Goal: Task Accomplishment & Management: Use online tool/utility

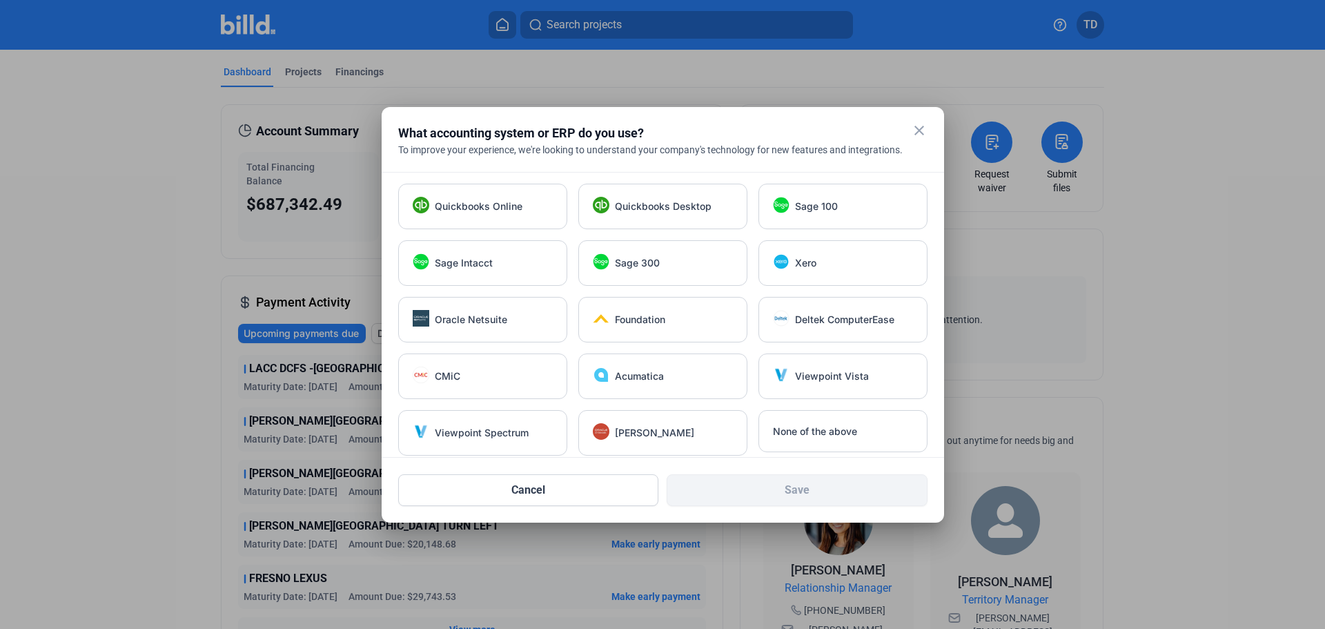
scroll to position [10, 0]
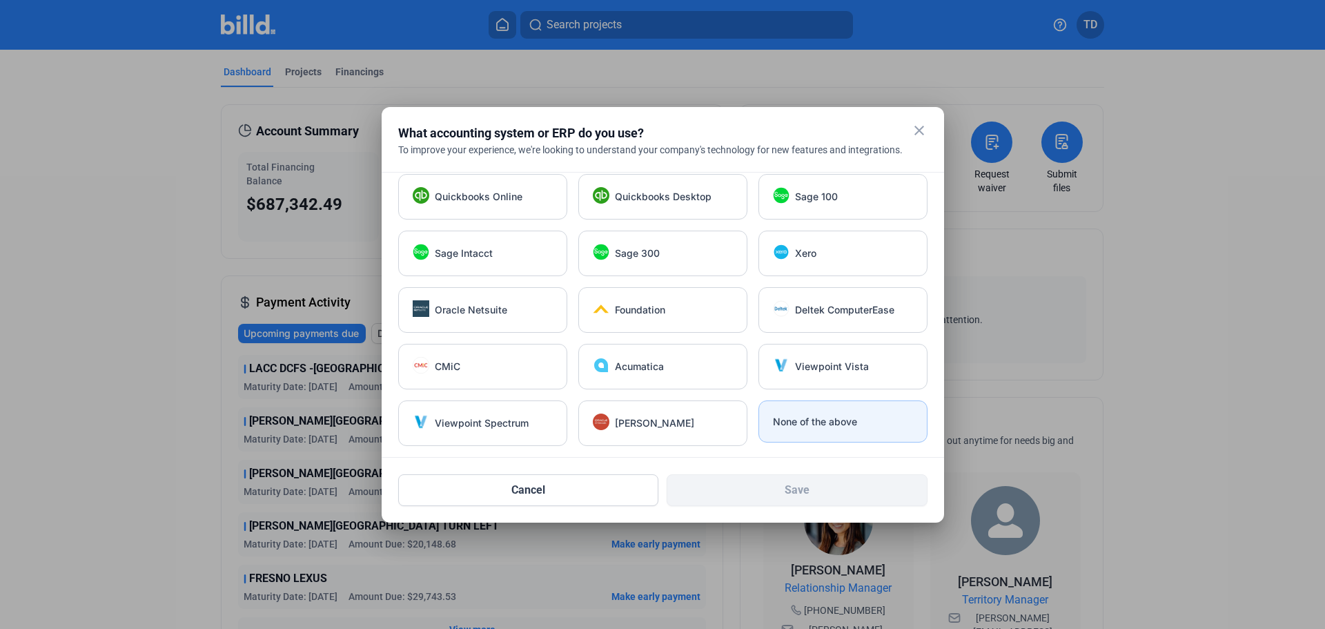
click at [832, 423] on span "None of the above" at bounding box center [815, 422] width 84 height 14
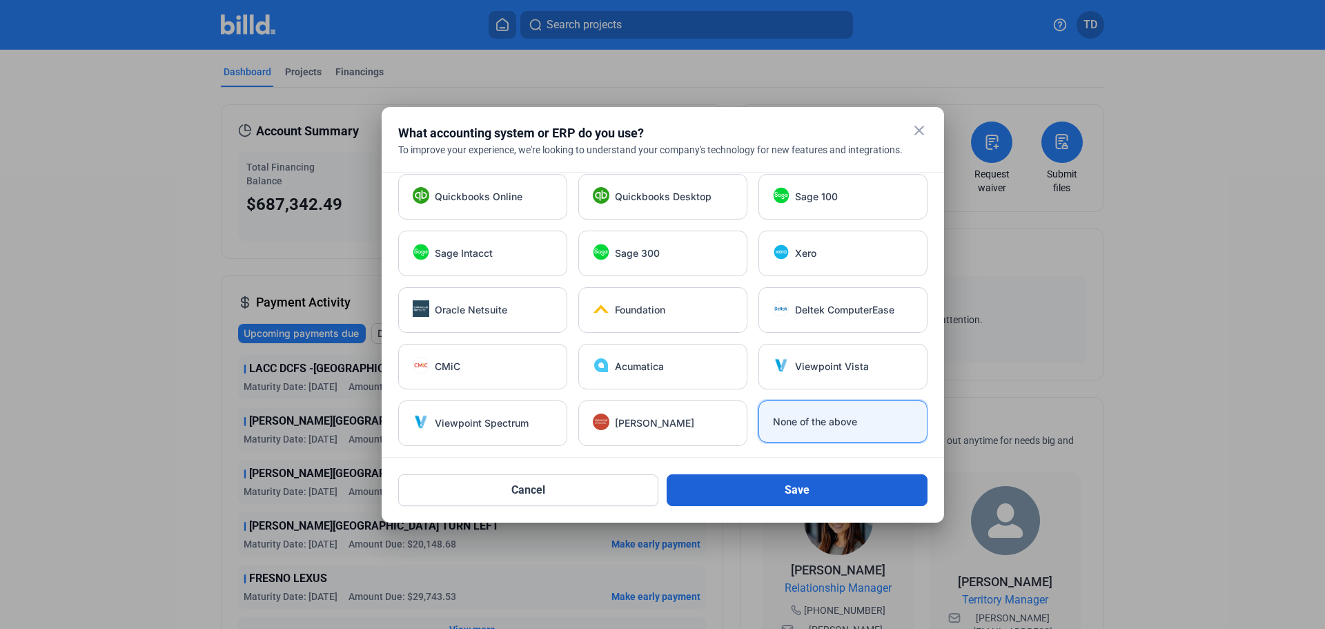
click at [823, 494] on button "Save" at bounding box center [797, 490] width 261 height 32
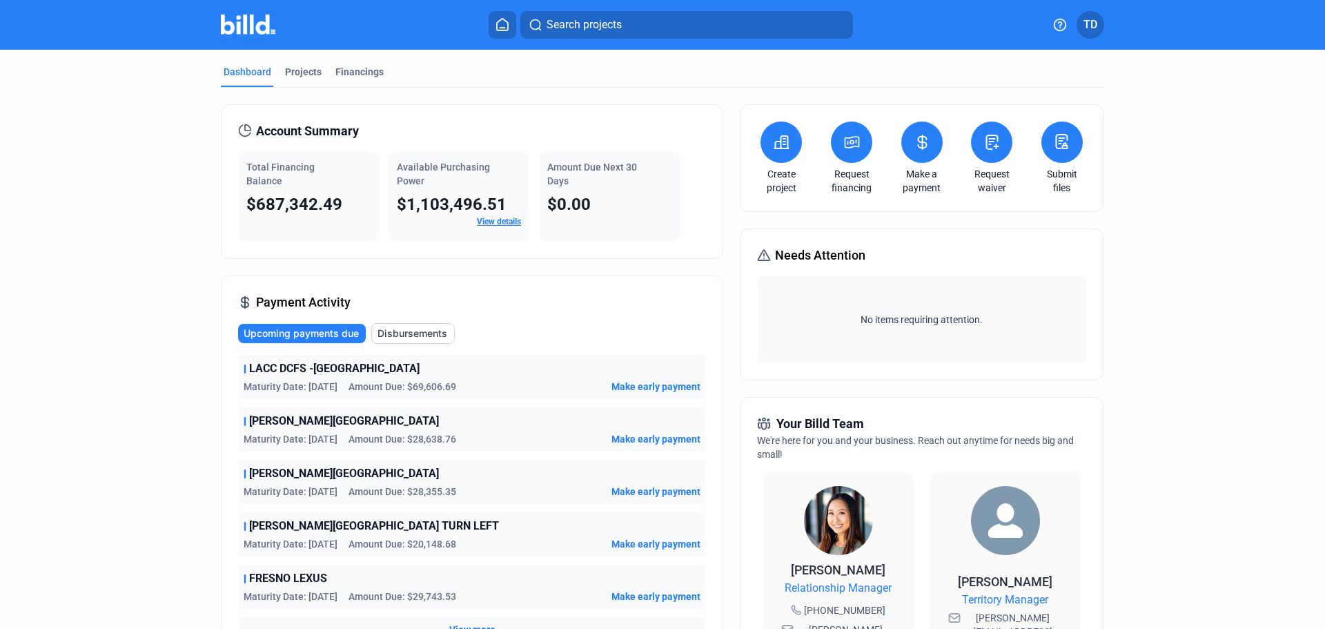
click at [996, 156] on button at bounding box center [991, 141] width 41 height 41
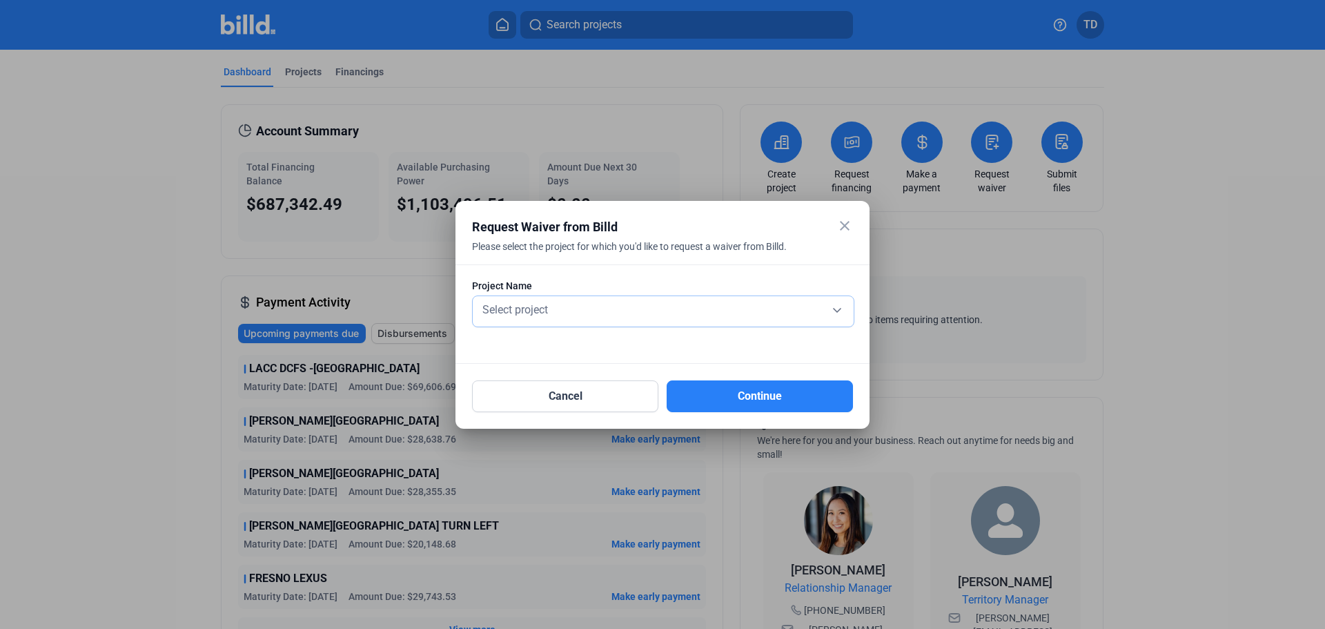
click at [837, 310] on div "Select project" at bounding box center [663, 308] width 367 height 19
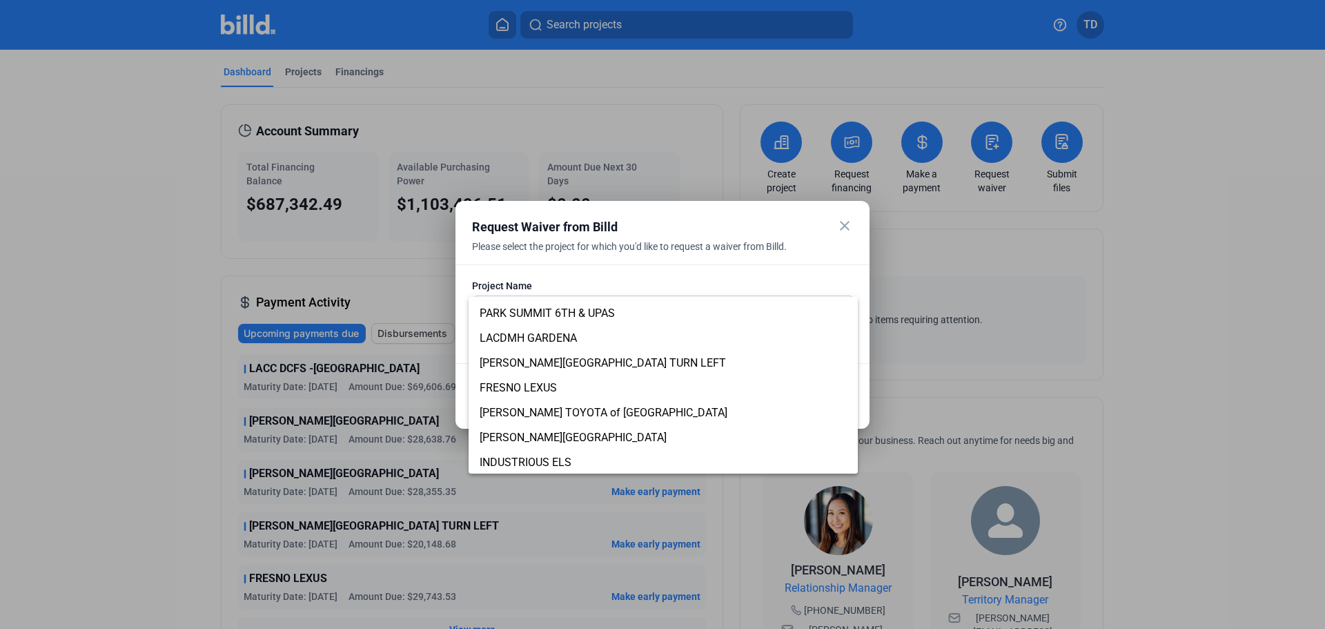
scroll to position [84, 0]
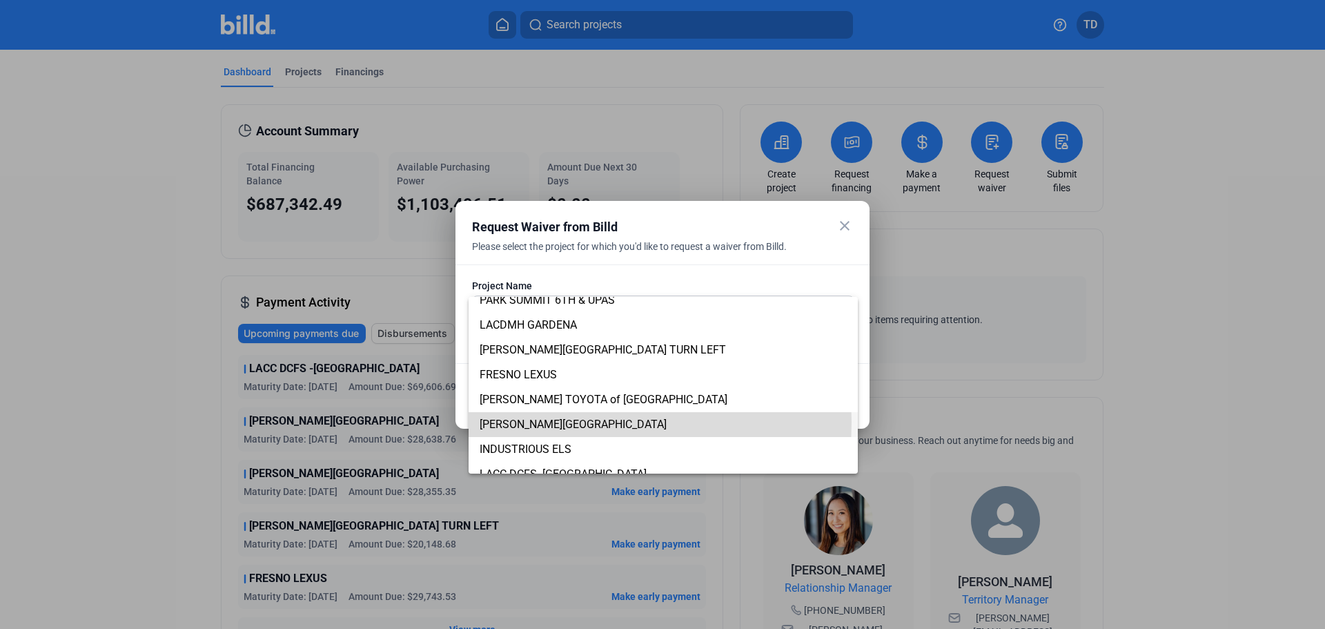
click at [564, 422] on span "[PERSON_NAME][GEOGRAPHIC_DATA]" at bounding box center [573, 424] width 187 height 13
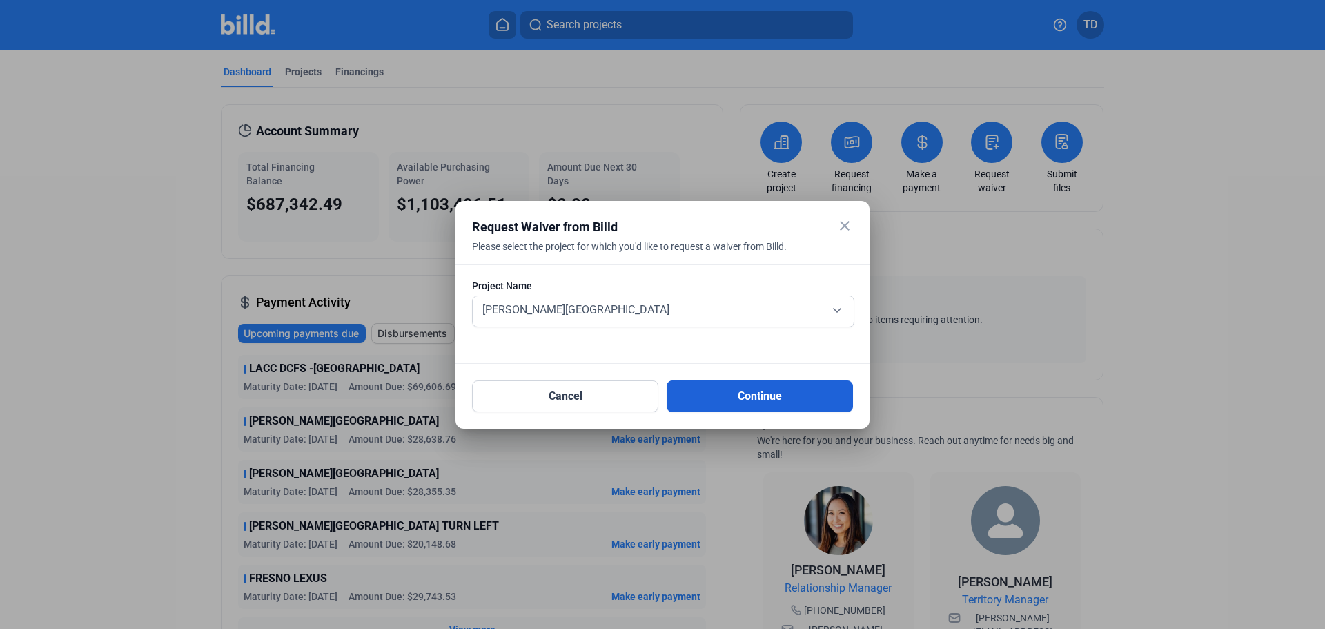
click at [759, 396] on button "Continue" at bounding box center [760, 396] width 186 height 32
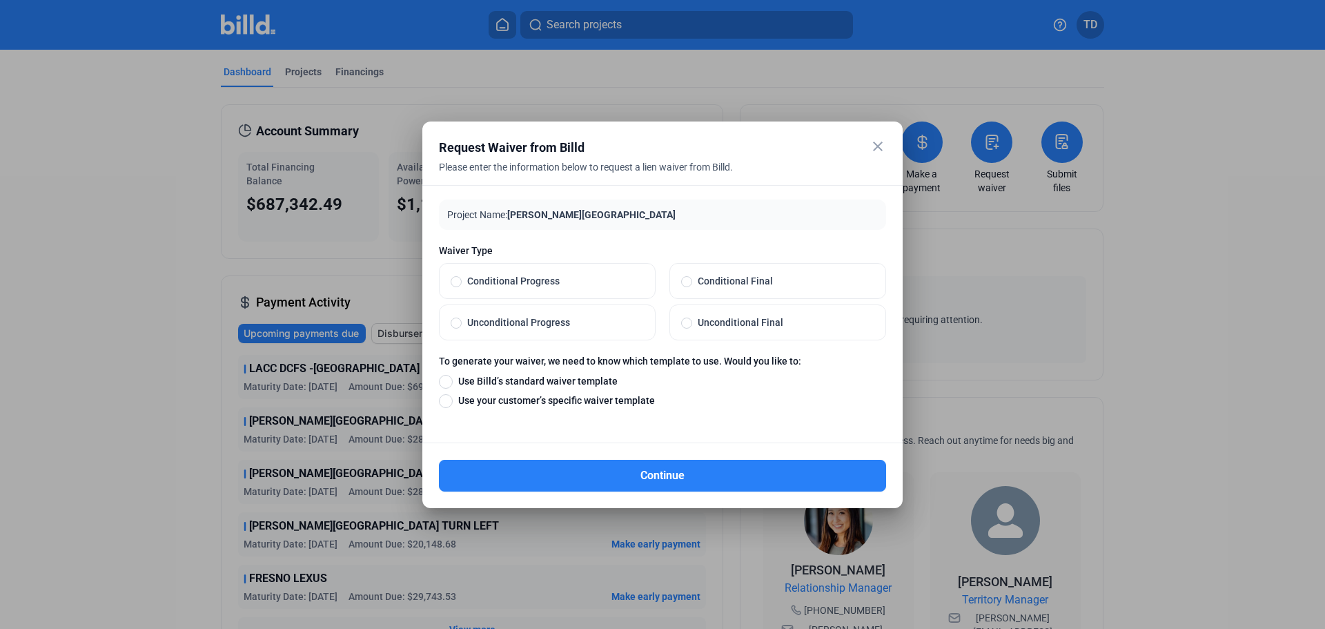
click at [456, 281] on span at bounding box center [456, 281] width 11 height 11
click at [456, 281] on input "Conditional Progress" at bounding box center [456, 281] width 11 height 12
radio input "true"
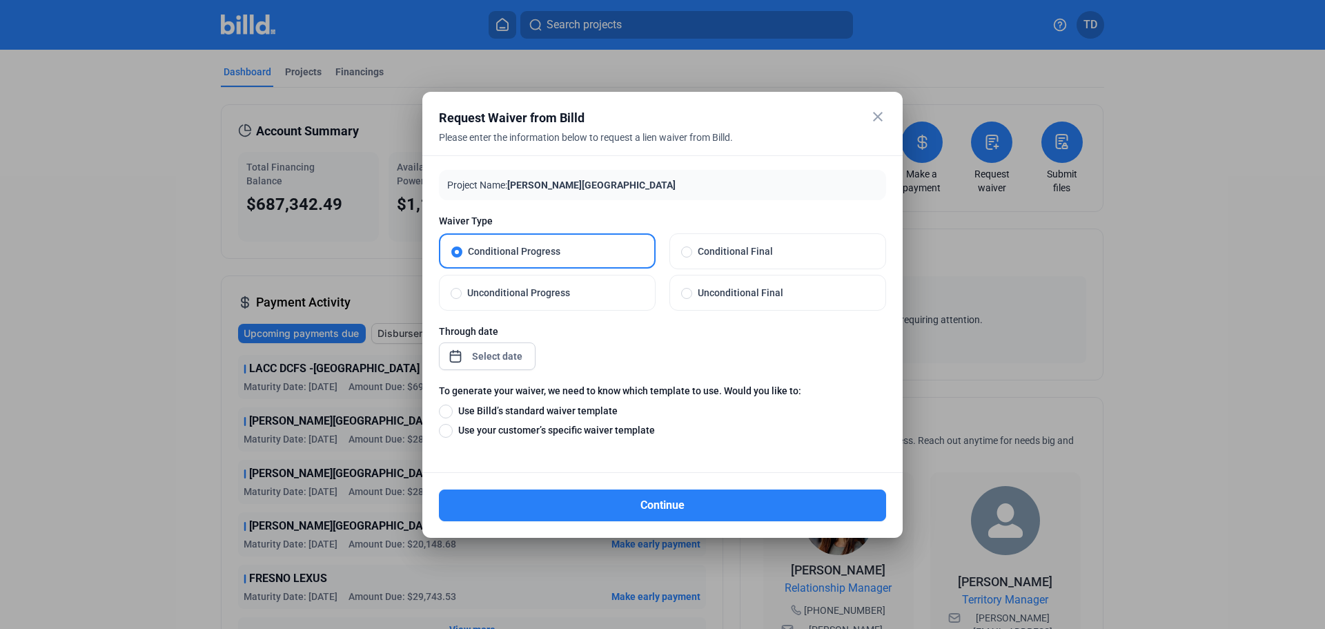
click at [518, 356] on div "close Request Waiver from Billd Please enter the information below to request a…" at bounding box center [662, 314] width 1325 height 629
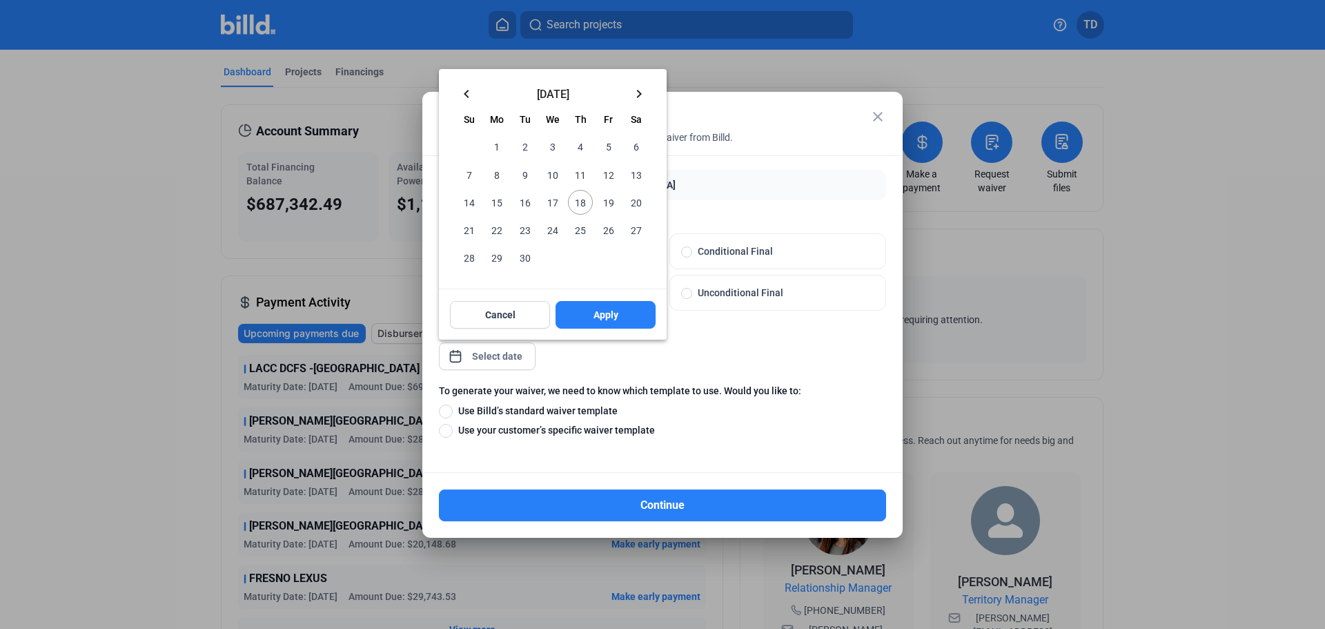
click at [467, 95] on mat-icon "keyboard_arrow_left" at bounding box center [466, 94] width 17 height 17
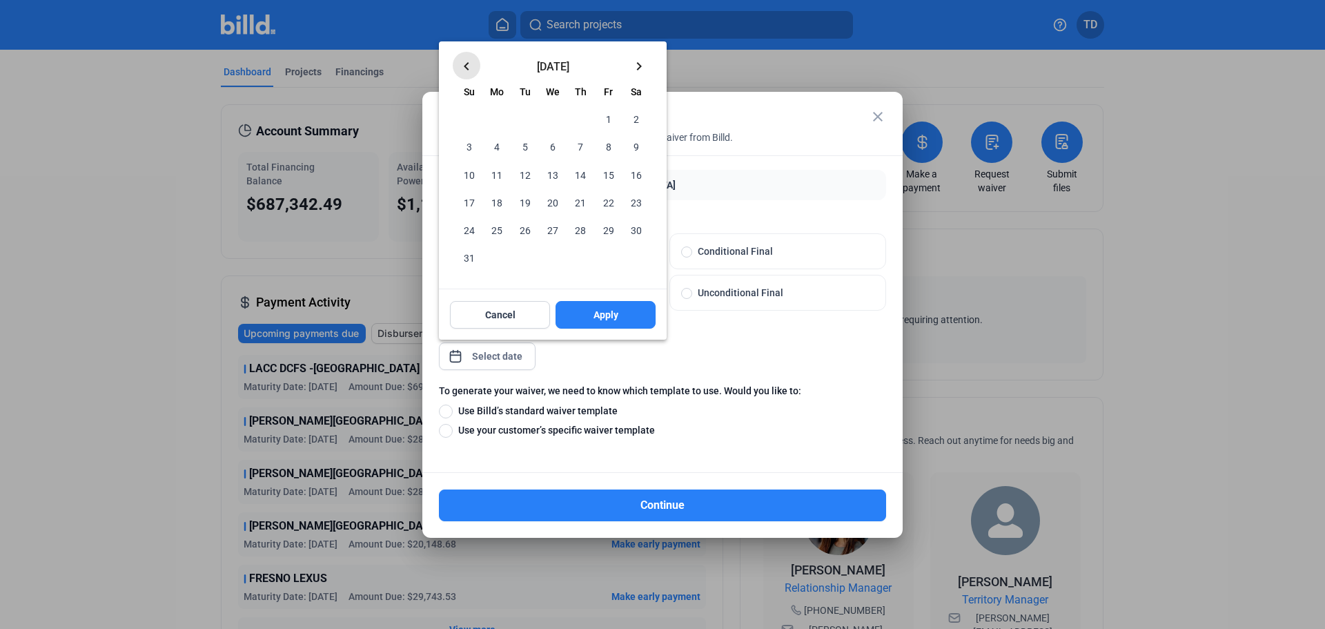
click at [467, 95] on span "Su" at bounding box center [469, 91] width 11 height 11
click at [469, 62] on mat-icon "keyboard_arrow_left" at bounding box center [466, 66] width 17 height 17
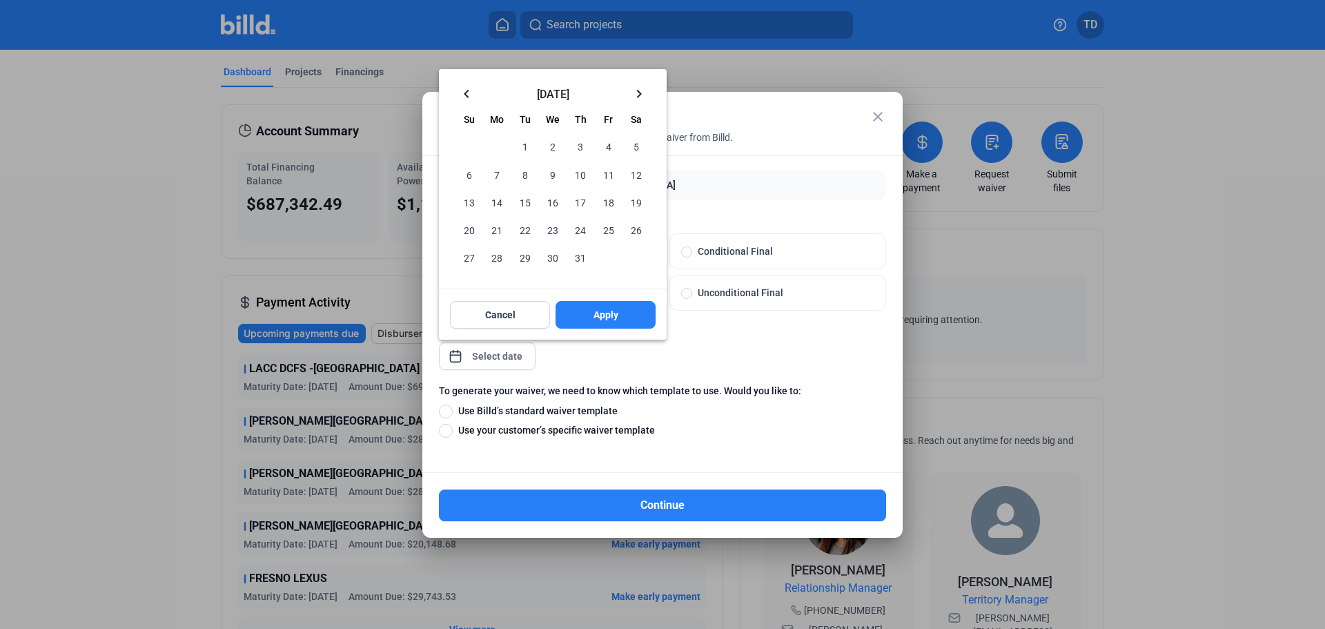
click at [578, 253] on span "31" at bounding box center [580, 257] width 25 height 25
click at [610, 318] on span "Apply" at bounding box center [606, 315] width 25 height 14
type input "[DATE]"
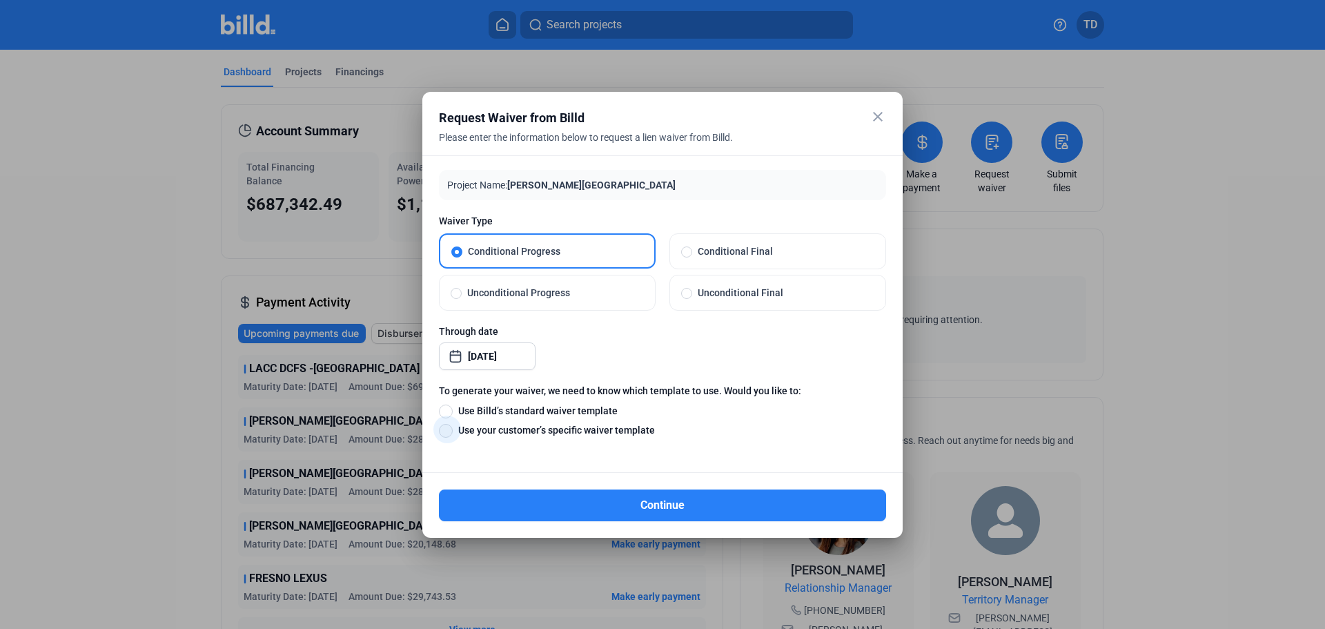
click at [447, 429] on span at bounding box center [446, 431] width 14 height 14
click at [447, 429] on input "Use your customer’s specific waiver template" at bounding box center [446, 429] width 14 height 15
radio input "true"
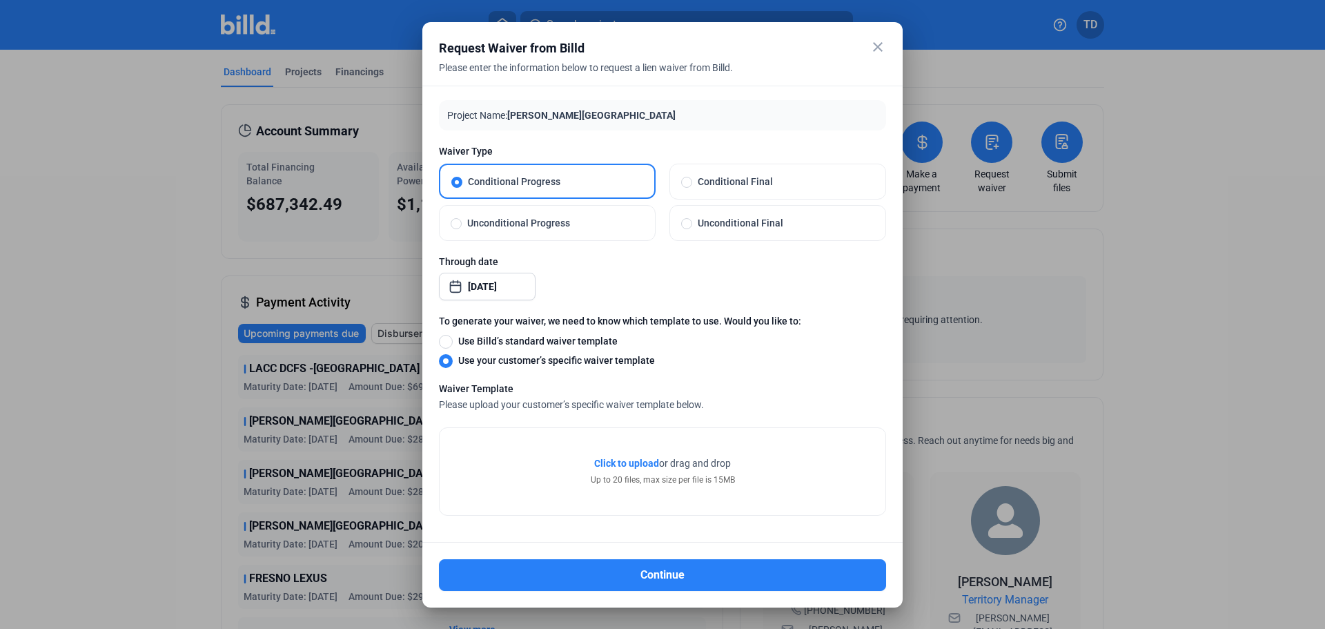
drag, startPoint x: 764, startPoint y: 45, endPoint x: 1532, endPoint y: 39, distance: 767.7
click at [1325, 39] on html "We value your privacy We use cookies to enhance your browsing experience, serve…" at bounding box center [662, 314] width 1325 height 629
click at [635, 463] on span "Click to upload" at bounding box center [626, 463] width 65 height 11
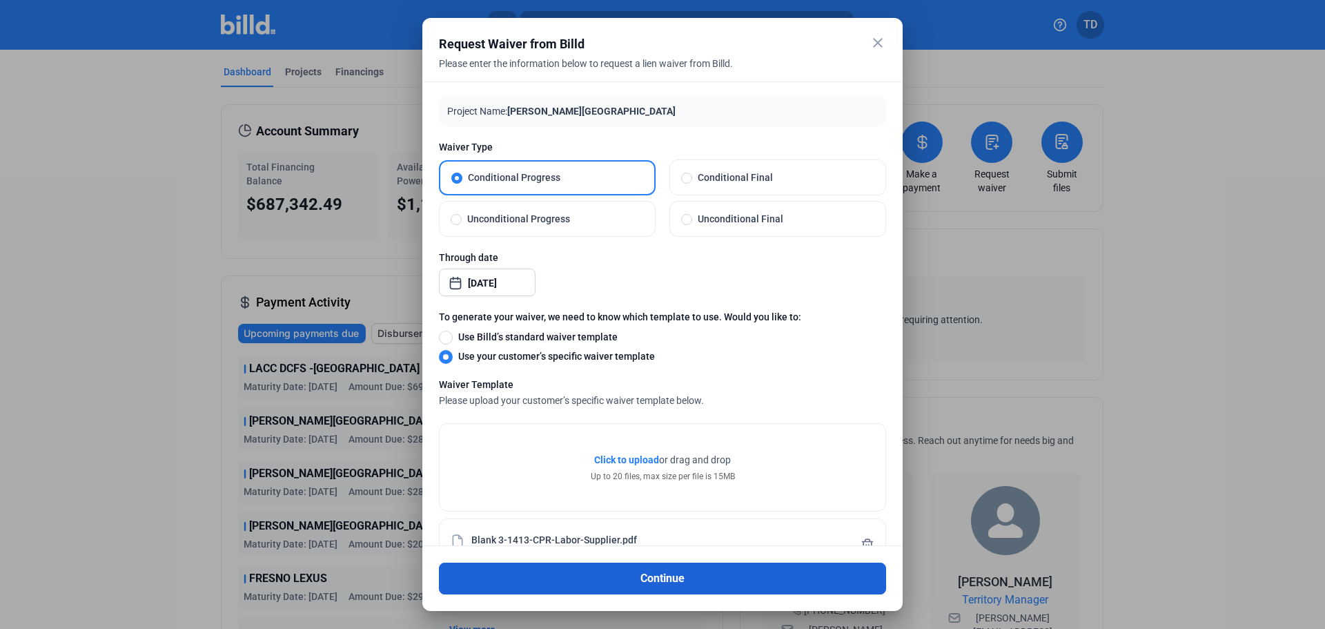
click at [620, 578] on button "Continue" at bounding box center [662, 579] width 447 height 32
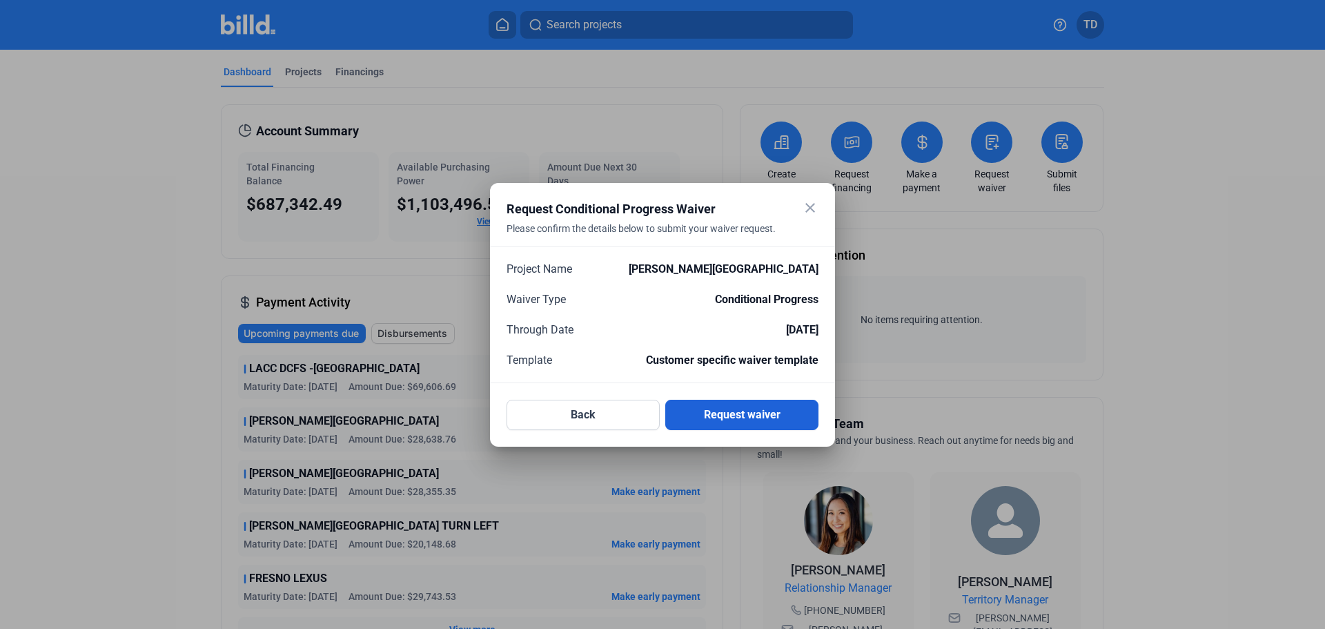
click at [746, 414] on button "Request waiver" at bounding box center [741, 415] width 153 height 30
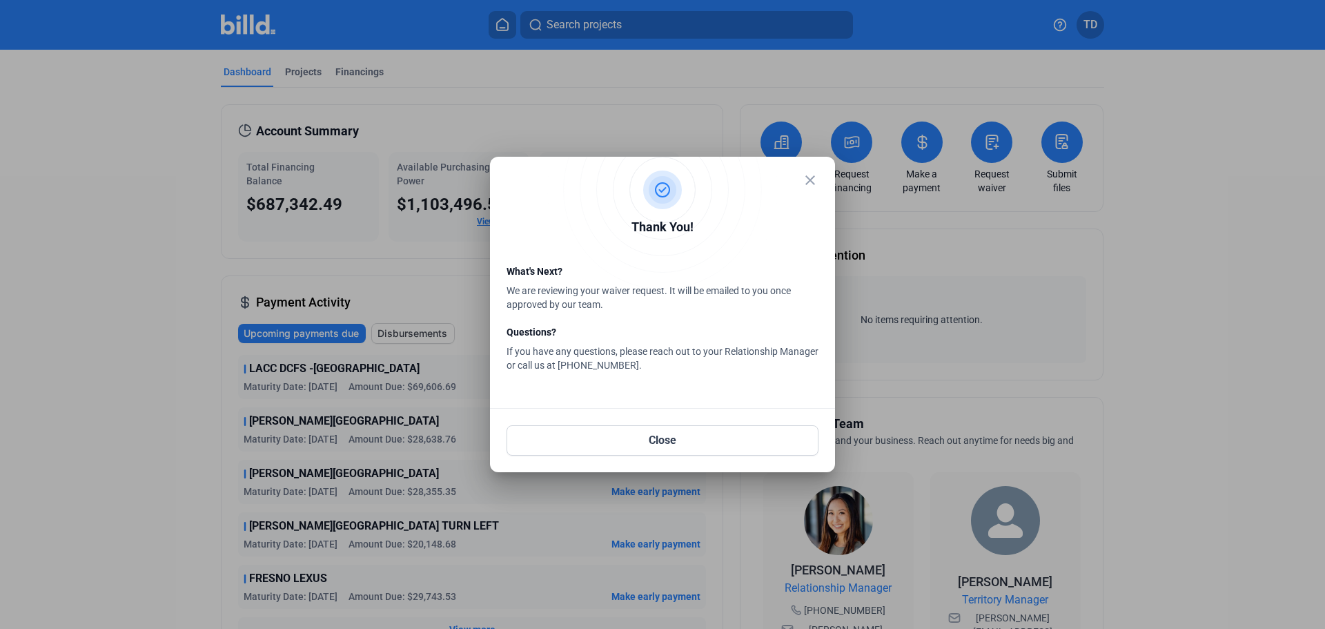
click at [810, 178] on mat-icon "close" at bounding box center [810, 180] width 17 height 17
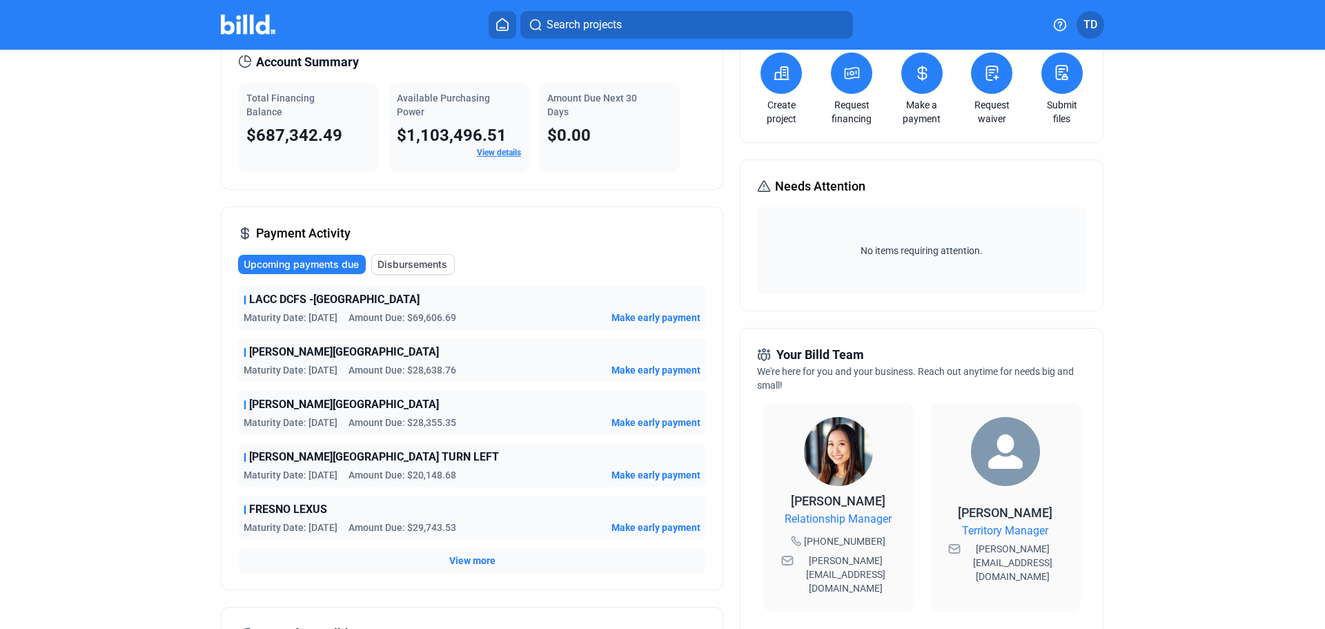
scroll to position [0, 0]
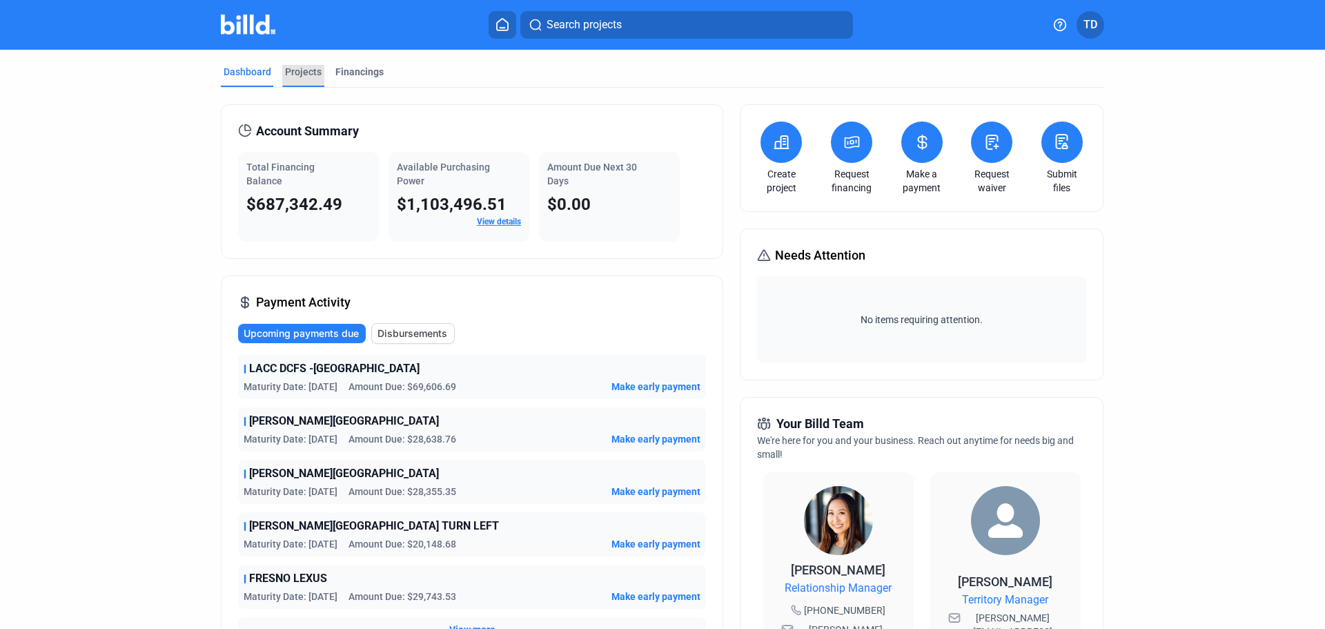
click at [301, 70] on div "Projects" at bounding box center [303, 72] width 37 height 14
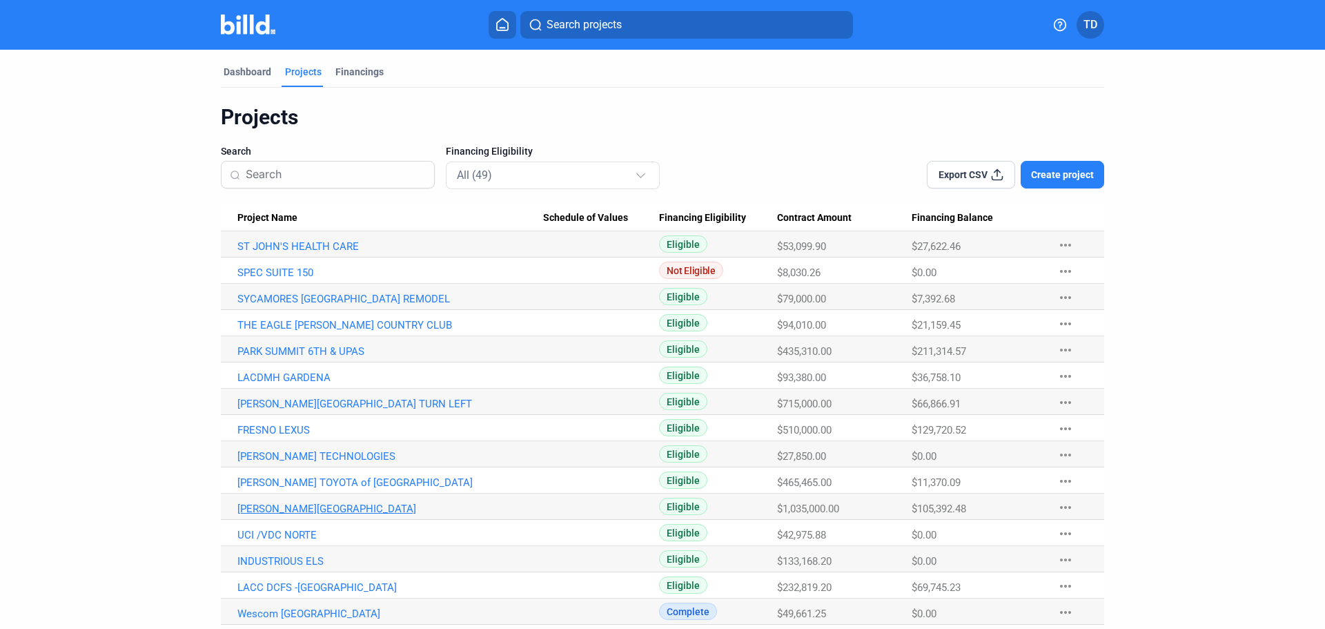
click at [290, 509] on link "[PERSON_NAME][GEOGRAPHIC_DATA]" at bounding box center [390, 509] width 306 height 12
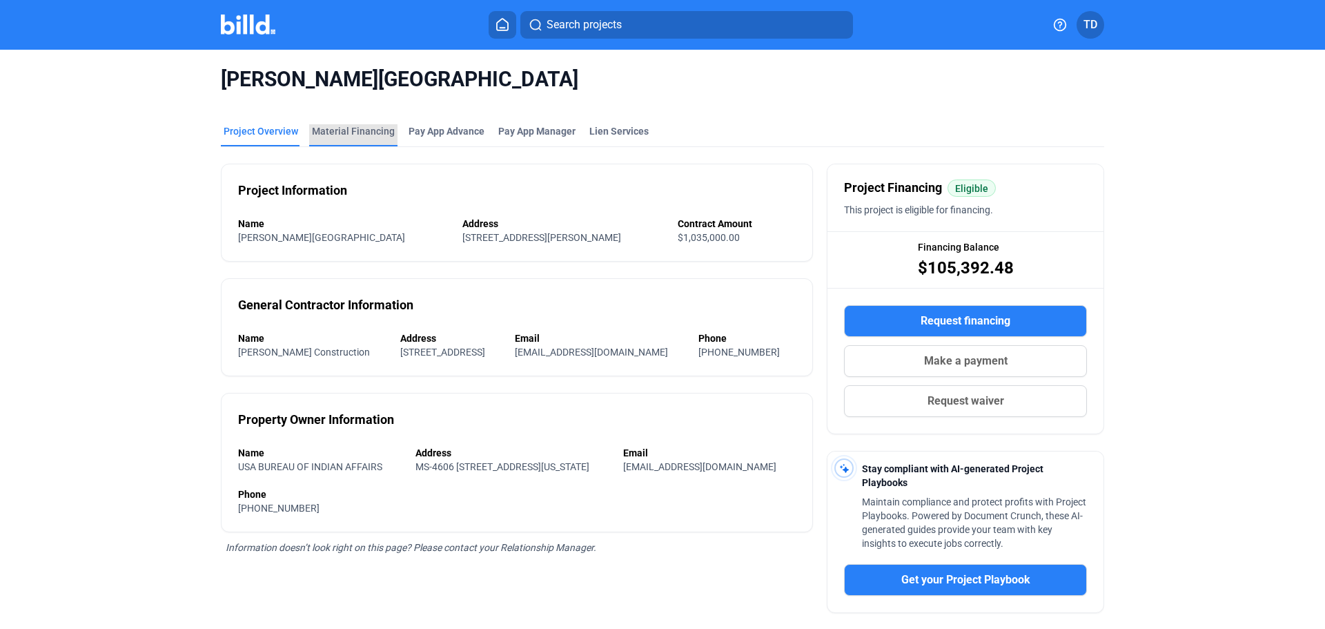
click at [350, 131] on div "Material Financing" at bounding box center [353, 131] width 83 height 14
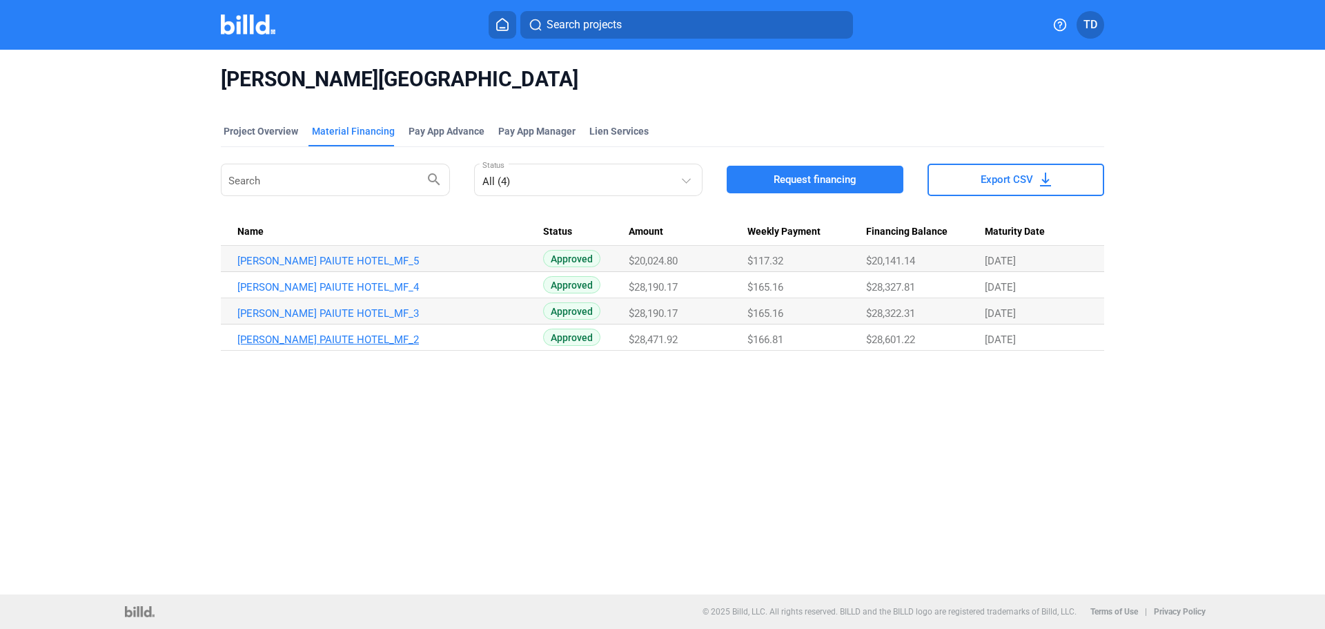
click at [305, 342] on link "[PERSON_NAME] PAIUTE HOTEL_MF_2" at bounding box center [390, 339] width 306 height 12
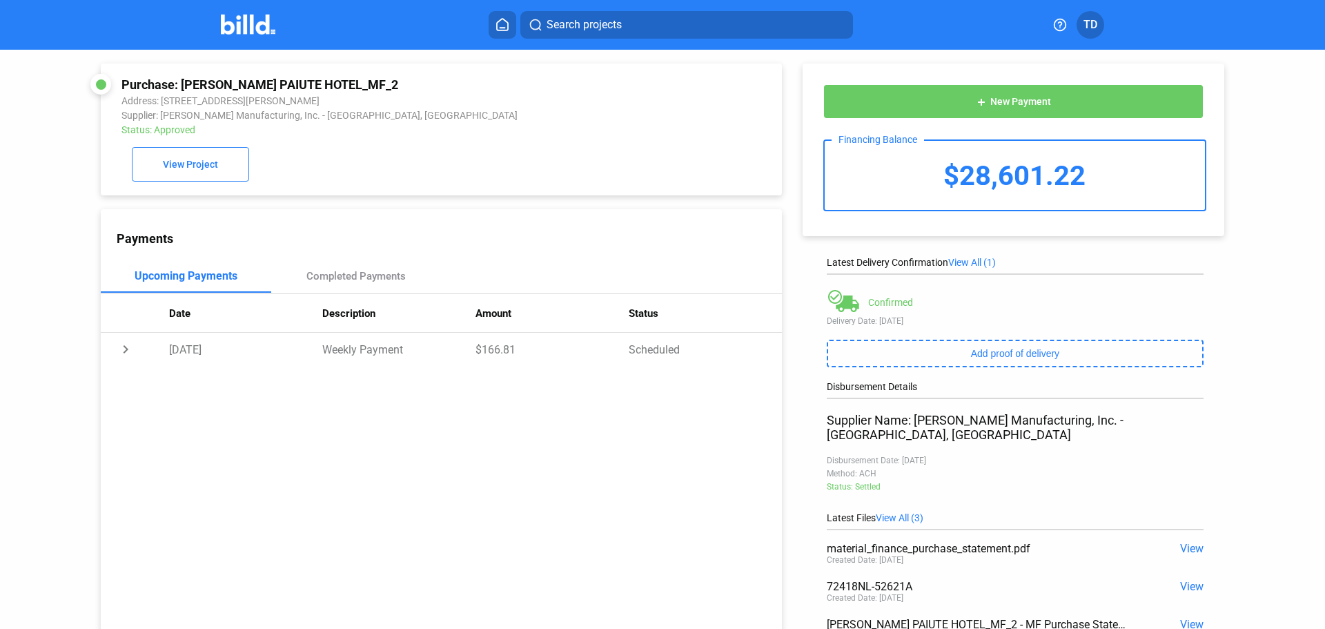
scroll to position [122, 0]
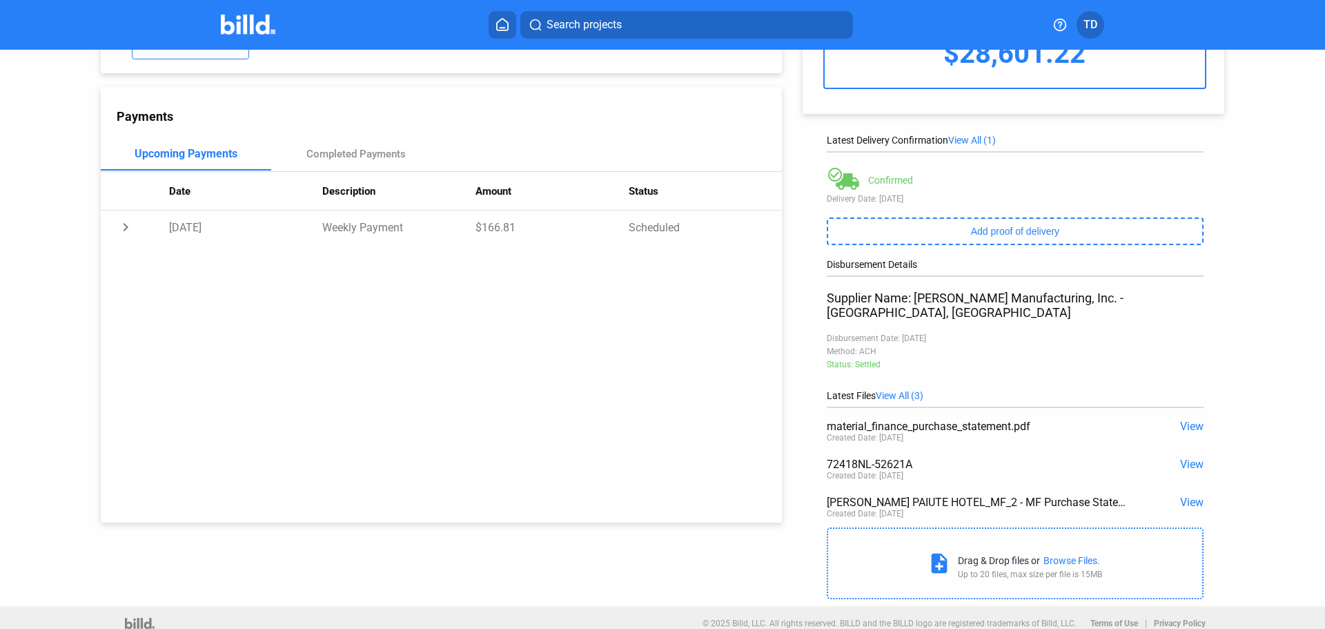
click at [900, 390] on span "View All (3)" at bounding box center [900, 395] width 48 height 11
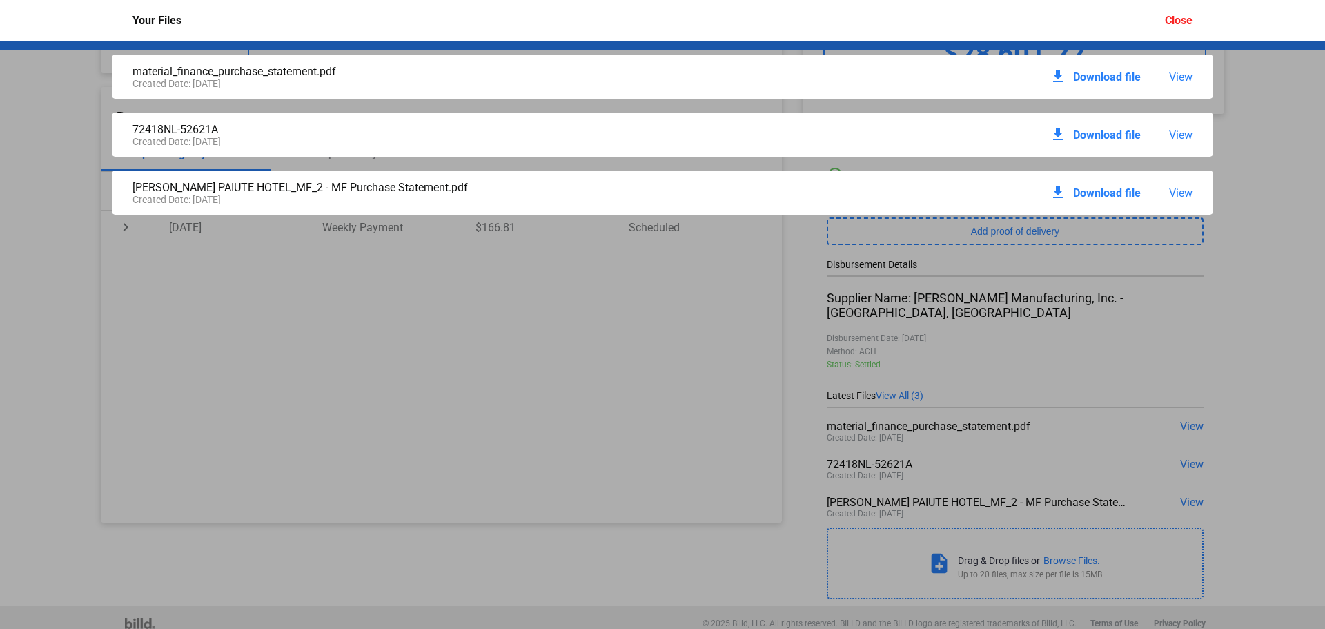
click at [1182, 17] on div "Close" at bounding box center [1179, 20] width 28 height 13
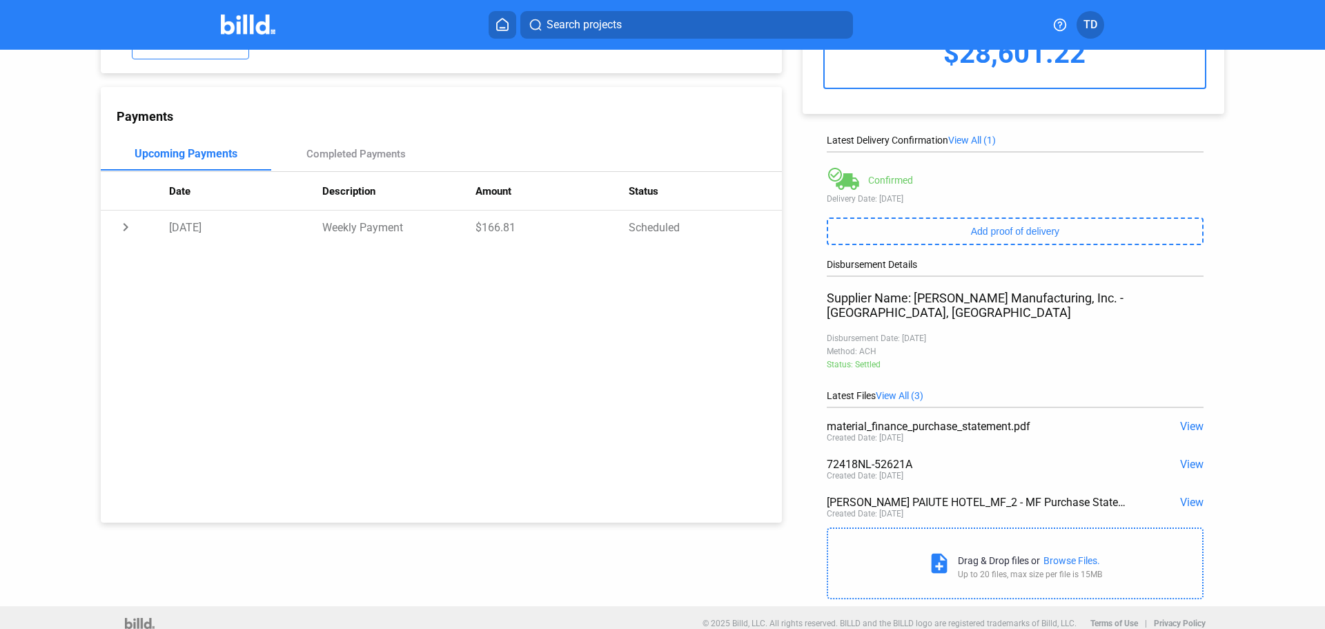
scroll to position [0, 0]
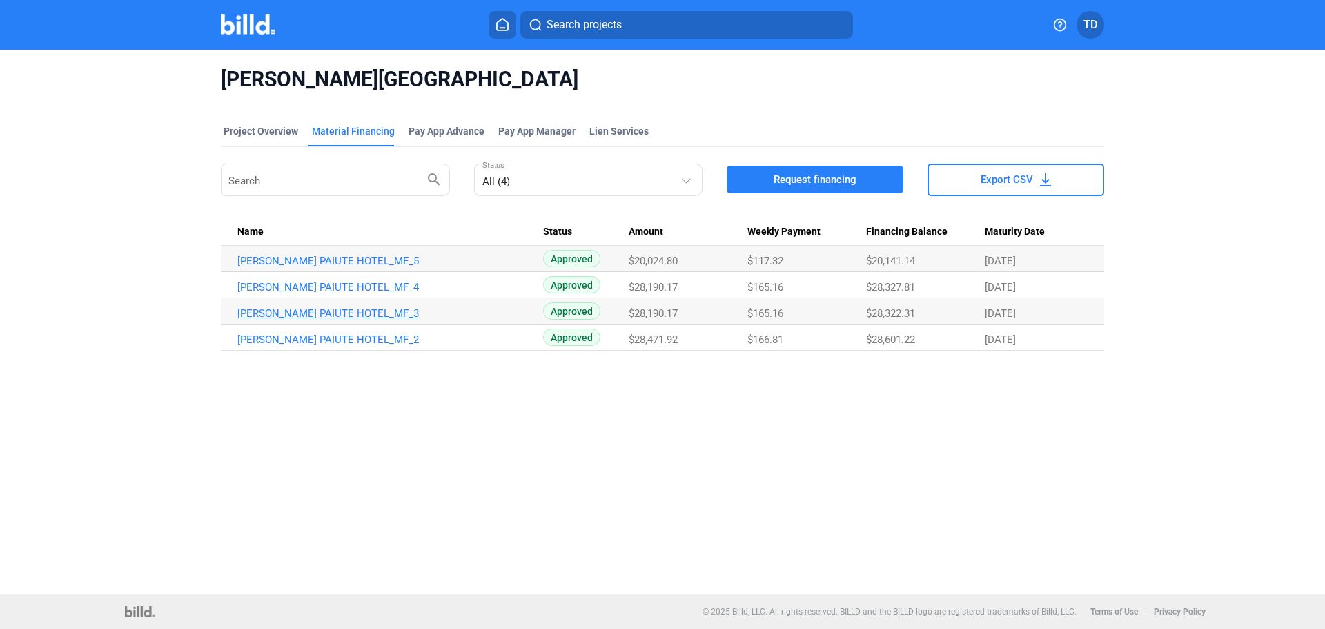
click at [313, 310] on link "[PERSON_NAME] PAIUTE HOTEL_MF_3" at bounding box center [390, 313] width 306 height 12
